Goal: Feedback & Contribution: Contribute content

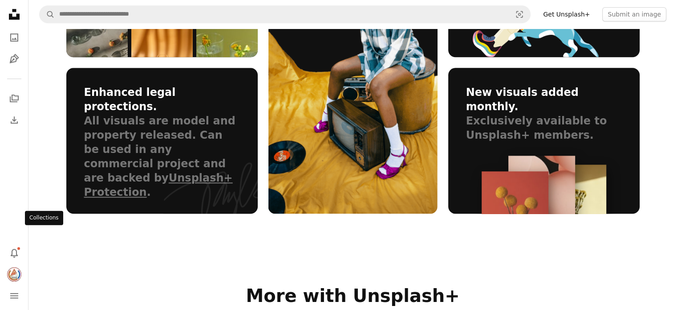
scroll to position [846, 0]
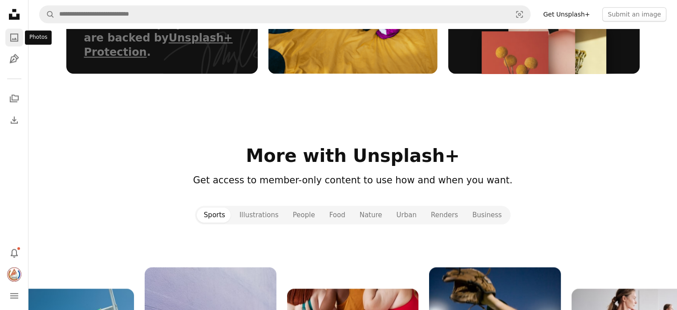
click at [12, 37] on icon "A photo" at bounding box center [14, 37] width 11 height 11
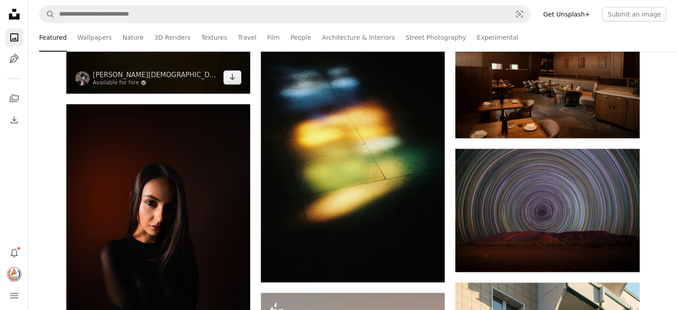
scroll to position [2806, 0]
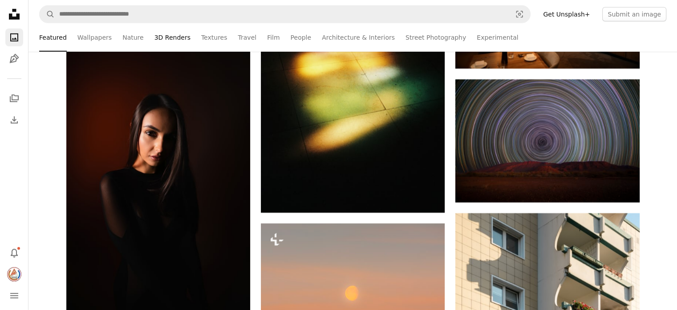
click at [164, 39] on link "3D Renders" at bounding box center [173, 37] width 36 height 29
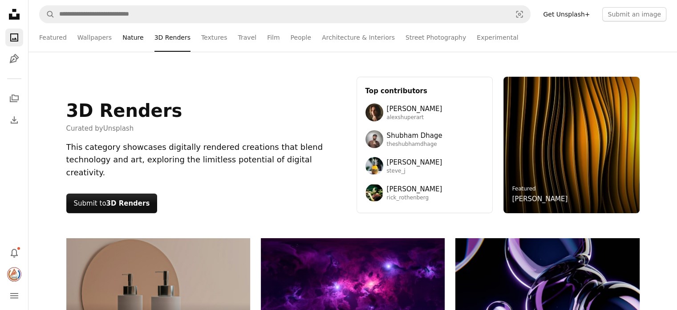
click at [122, 37] on link "Nature" at bounding box center [132, 37] width 21 height 29
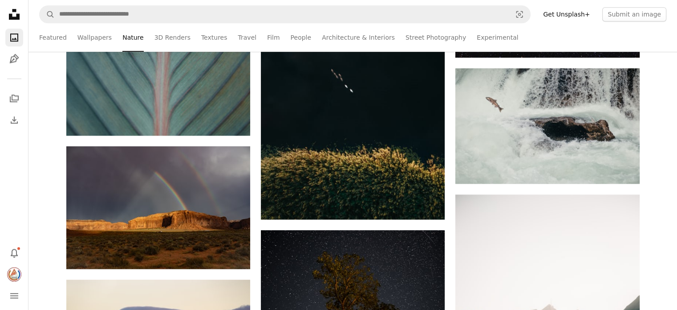
scroll to position [757, 0]
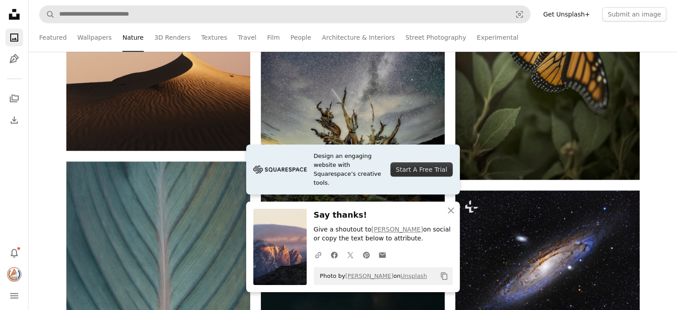
scroll to position [534, 0]
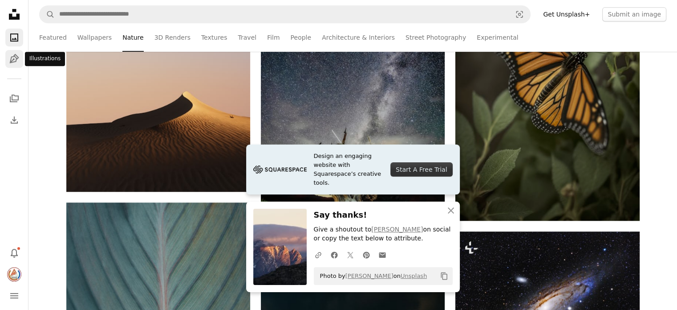
click at [9, 57] on icon "Pen Tool" at bounding box center [14, 58] width 11 height 11
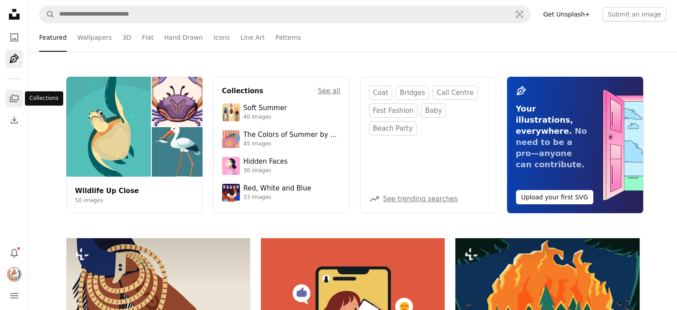
click at [9, 96] on icon "A stack of folders" at bounding box center [14, 98] width 11 height 11
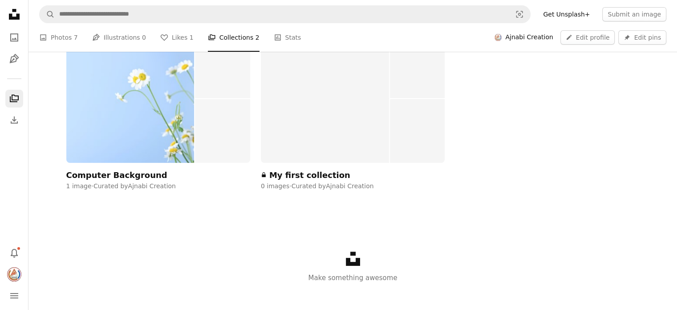
scroll to position [178, 0]
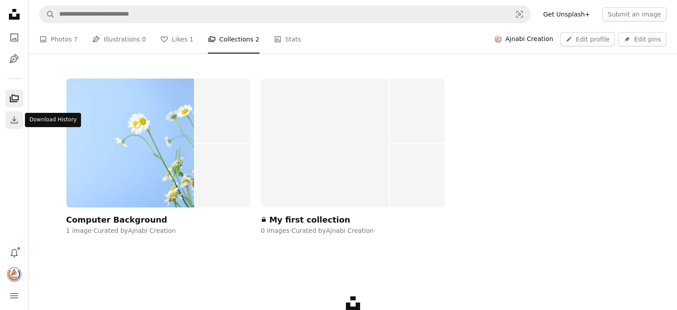
click at [12, 114] on icon "Download" at bounding box center [14, 119] width 11 height 11
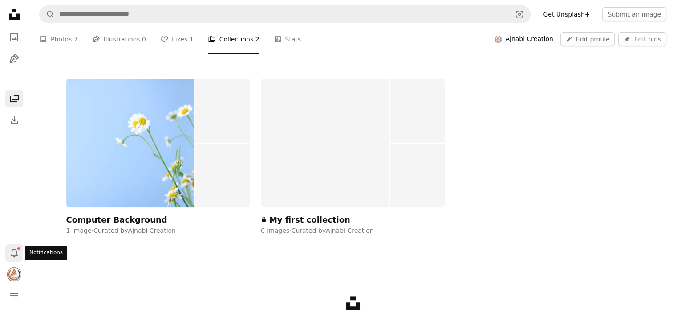
click at [14, 253] on icon "Bell" at bounding box center [14, 252] width 11 height 11
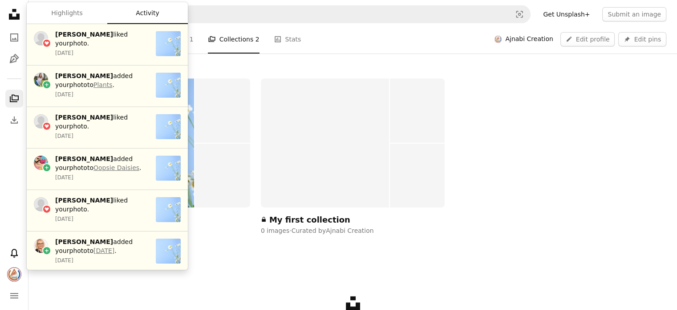
scroll to position [223, 0]
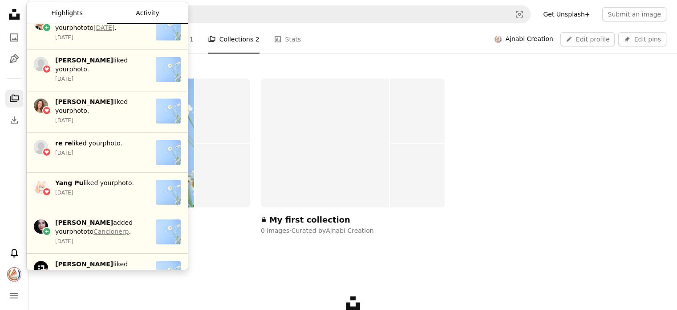
click at [76, 14] on button "Highlights" at bounding box center [67, 13] width 81 height 21
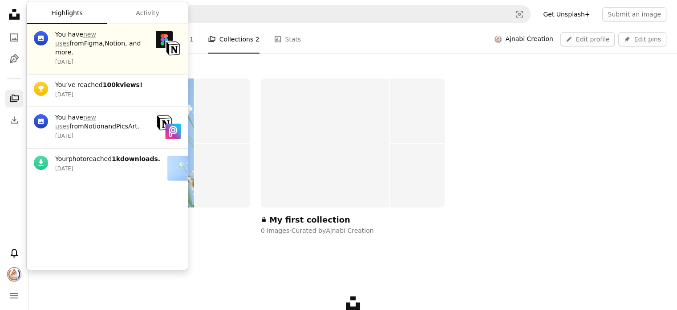
click at [116, 81] on span "100k views!" at bounding box center [123, 84] width 40 height 7
click at [76, 81] on span "You’ve reached 100k views! [DATE]" at bounding box center [102, 90] width 94 height 18
click at [32, 79] on div "Trophy You’ve reached 100k views! [DATE]" at bounding box center [107, 90] width 161 height 33
click at [87, 107] on div "A photo You have new uses from Notion and PicsArt . [DATE]" at bounding box center [107, 127] width 161 height 41
click at [106, 122] on span "You have new uses from Notion and PicsArt . [DATE]" at bounding box center [102, 126] width 94 height 27
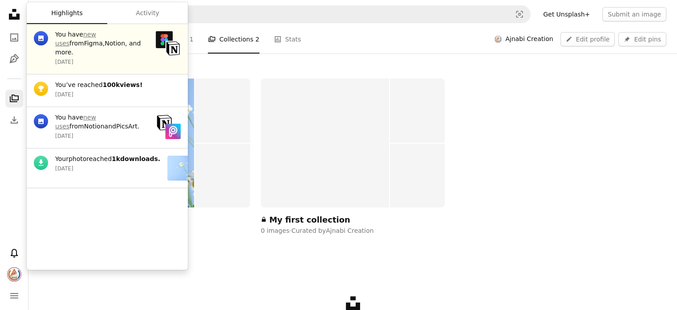
drag, startPoint x: 102, startPoint y: 156, endPoint x: 93, endPoint y: 167, distance: 14.0
click at [102, 156] on span "Your photo reached 1k downloads." at bounding box center [107, 159] width 105 height 9
click at [141, 168] on span "[DATE]" at bounding box center [107, 168] width 105 height 7
click at [116, 91] on span "[DATE]" at bounding box center [102, 94] width 94 height 7
click at [114, 91] on span "[DATE]" at bounding box center [102, 94] width 94 height 7
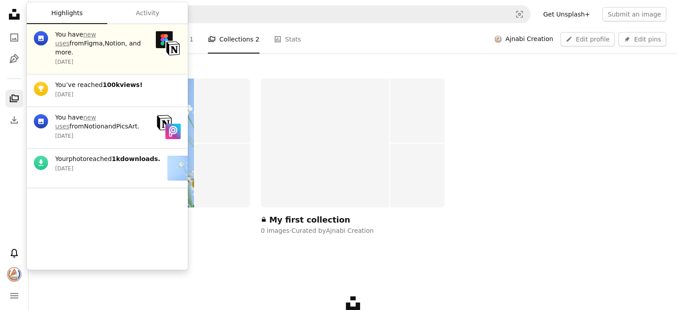
click at [41, 82] on div "Trophy" at bounding box center [41, 89] width 14 height 14
drag, startPoint x: 162, startPoint y: 10, endPoint x: 181, endPoint y: 17, distance: 20.4
click at [161, 10] on button "Activity" at bounding box center [147, 13] width 81 height 21
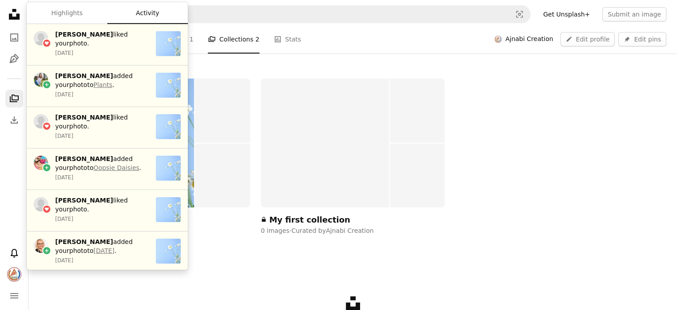
click at [575, 101] on div "Computer Background 1 image · Curated by [PERSON_NAME] Creation A lock My first…" at bounding box center [353, 158] width 574 height 160
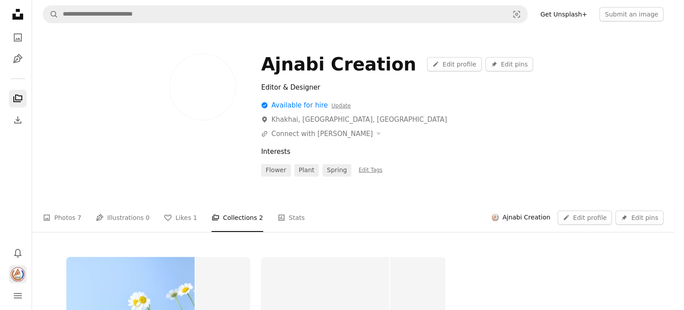
scroll to position [0, 0]
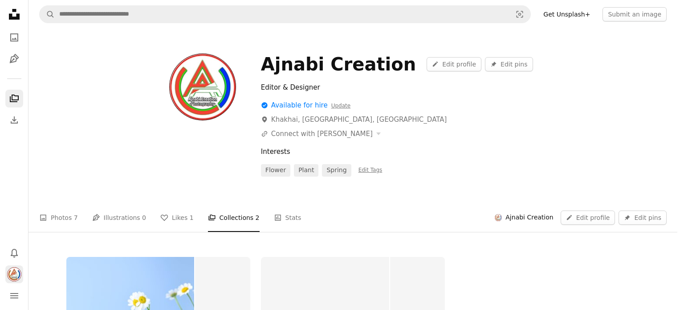
click at [13, 277] on img "Profile" at bounding box center [14, 274] width 14 height 14
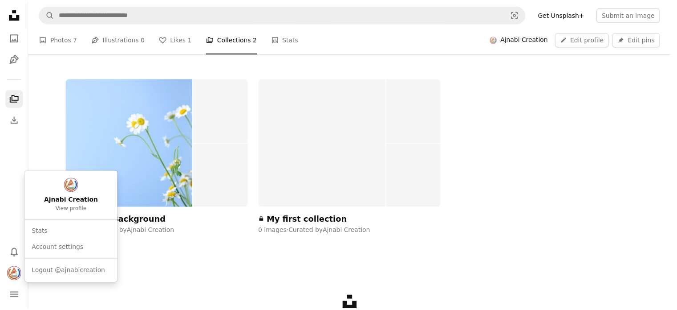
scroll to position [178, 0]
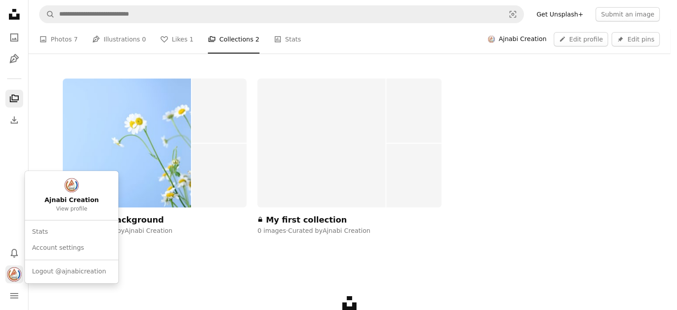
click at [14, 276] on img "Profile" at bounding box center [14, 274] width 14 height 14
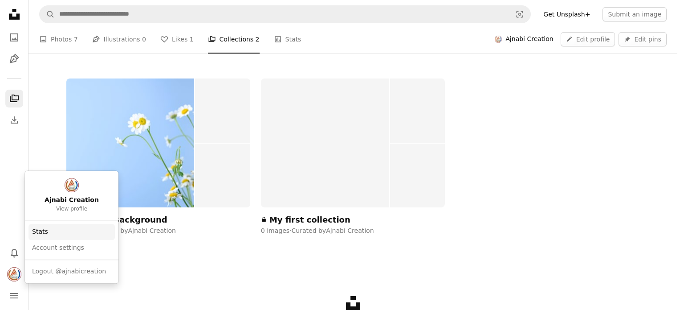
click at [36, 234] on link "Stats" at bounding box center [72, 232] width 86 height 16
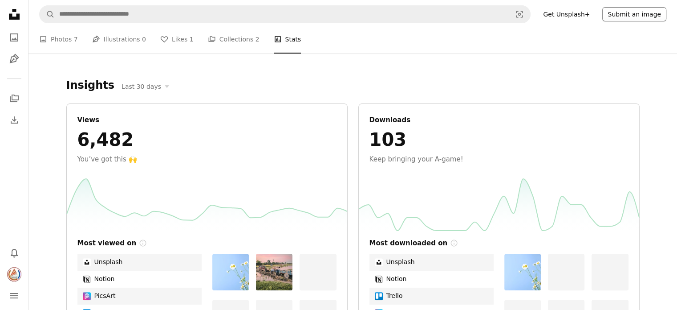
click at [644, 20] on button "Submit an image" at bounding box center [635, 14] width 64 height 14
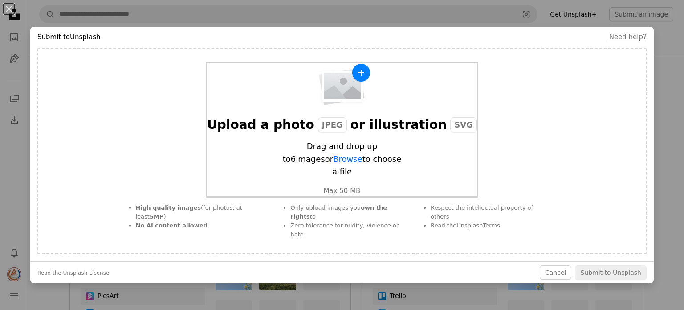
click at [392, 124] on div "Upload a photo JPEG or illustration SVG Drag and drop up to 6 images or Browse …" at bounding box center [342, 129] width 270 height 133
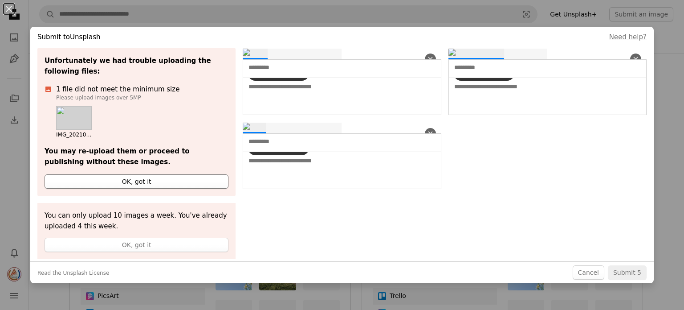
click at [144, 174] on button "OK, got it" at bounding box center [137, 181] width 184 height 14
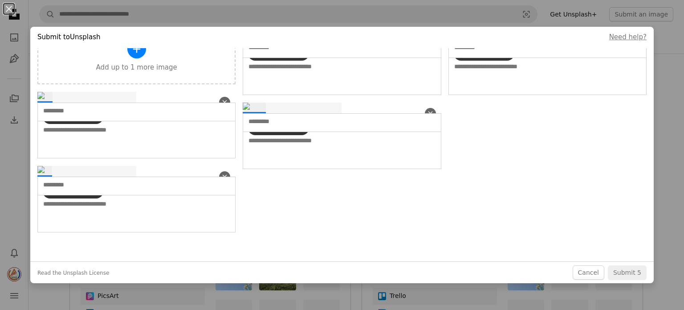
scroll to position [134, 0]
click at [221, 171] on button "An X shape" at bounding box center [224, 176] width 11 height 11
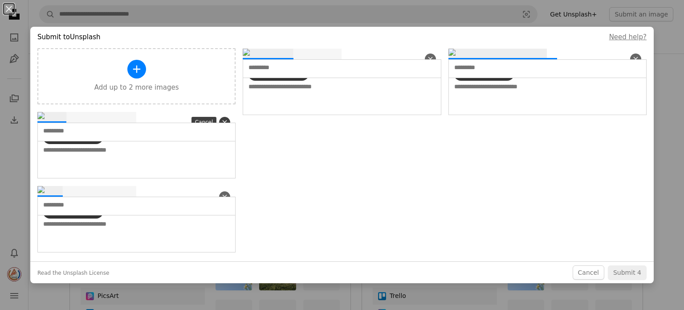
click at [223, 121] on icon "button" at bounding box center [225, 122] width 4 height 4
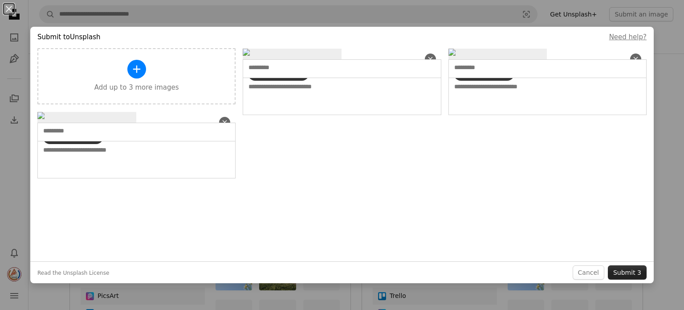
click at [632, 270] on button "Submit 3" at bounding box center [627, 272] width 39 height 14
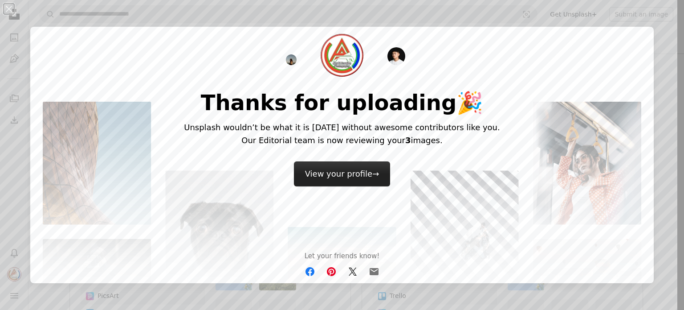
click at [351, 173] on link "View your profile →" at bounding box center [342, 173] width 97 height 25
